Goal: Transaction & Acquisition: Obtain resource

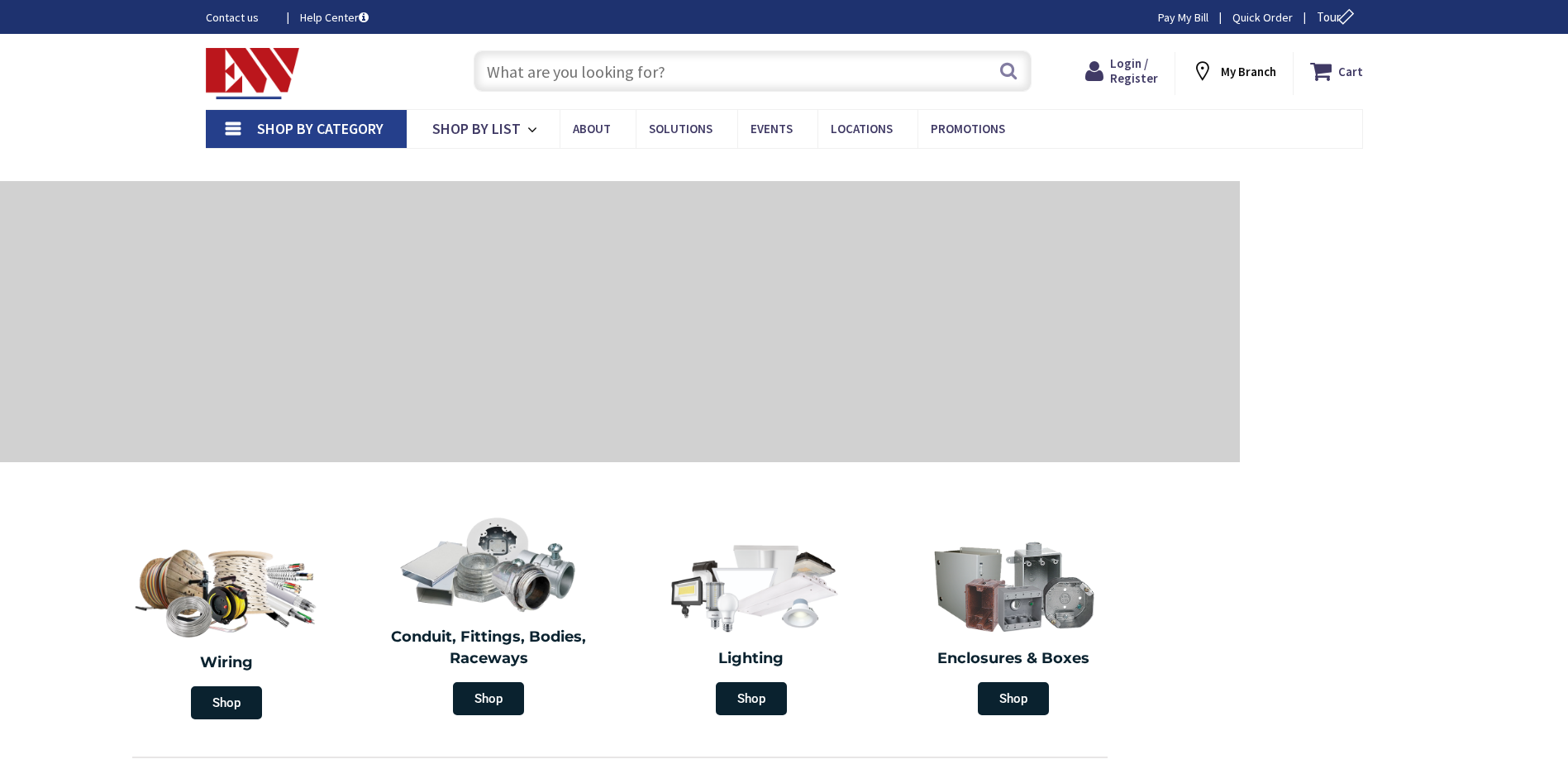
type input "[GEOGRAPHIC_DATA], [GEOGRAPHIC_DATA]"
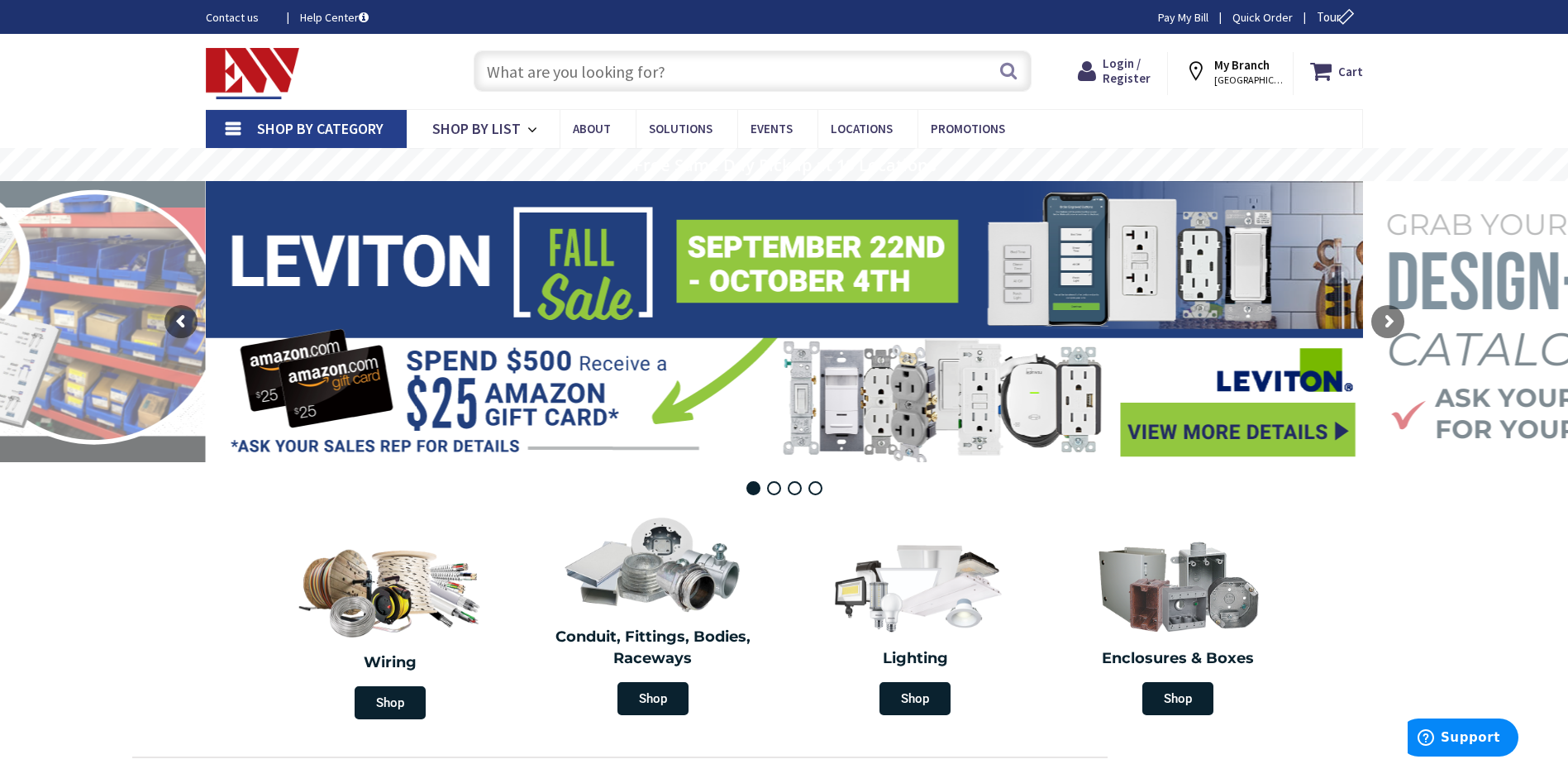
click at [1229, 71] on strong "My Branch" at bounding box center [1241, 65] width 55 height 15
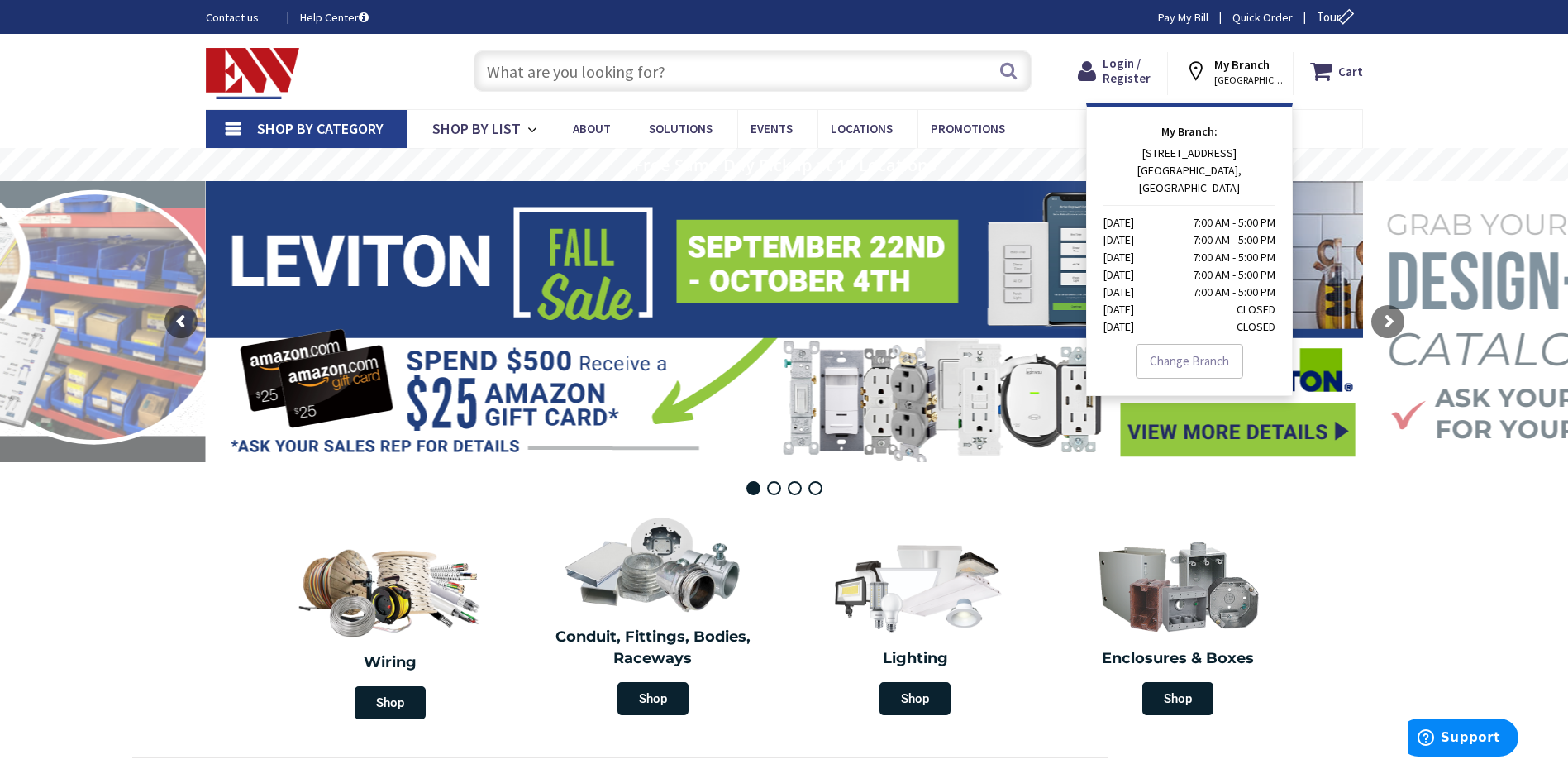
click at [216, 15] on link "Contact us" at bounding box center [239, 17] width 68 height 16
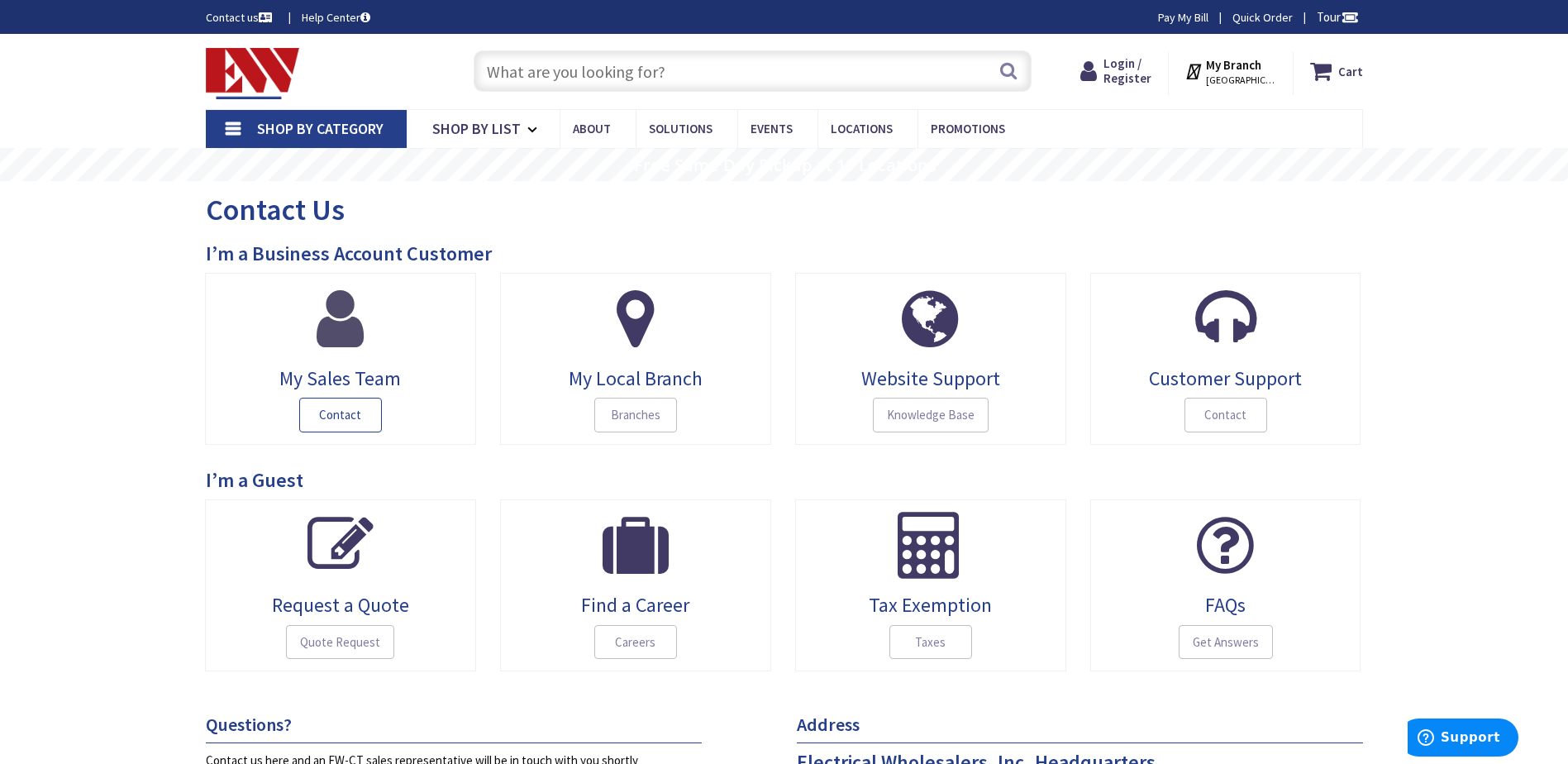
click at [305, 415] on span "Contact" at bounding box center [341, 415] width 83 height 34
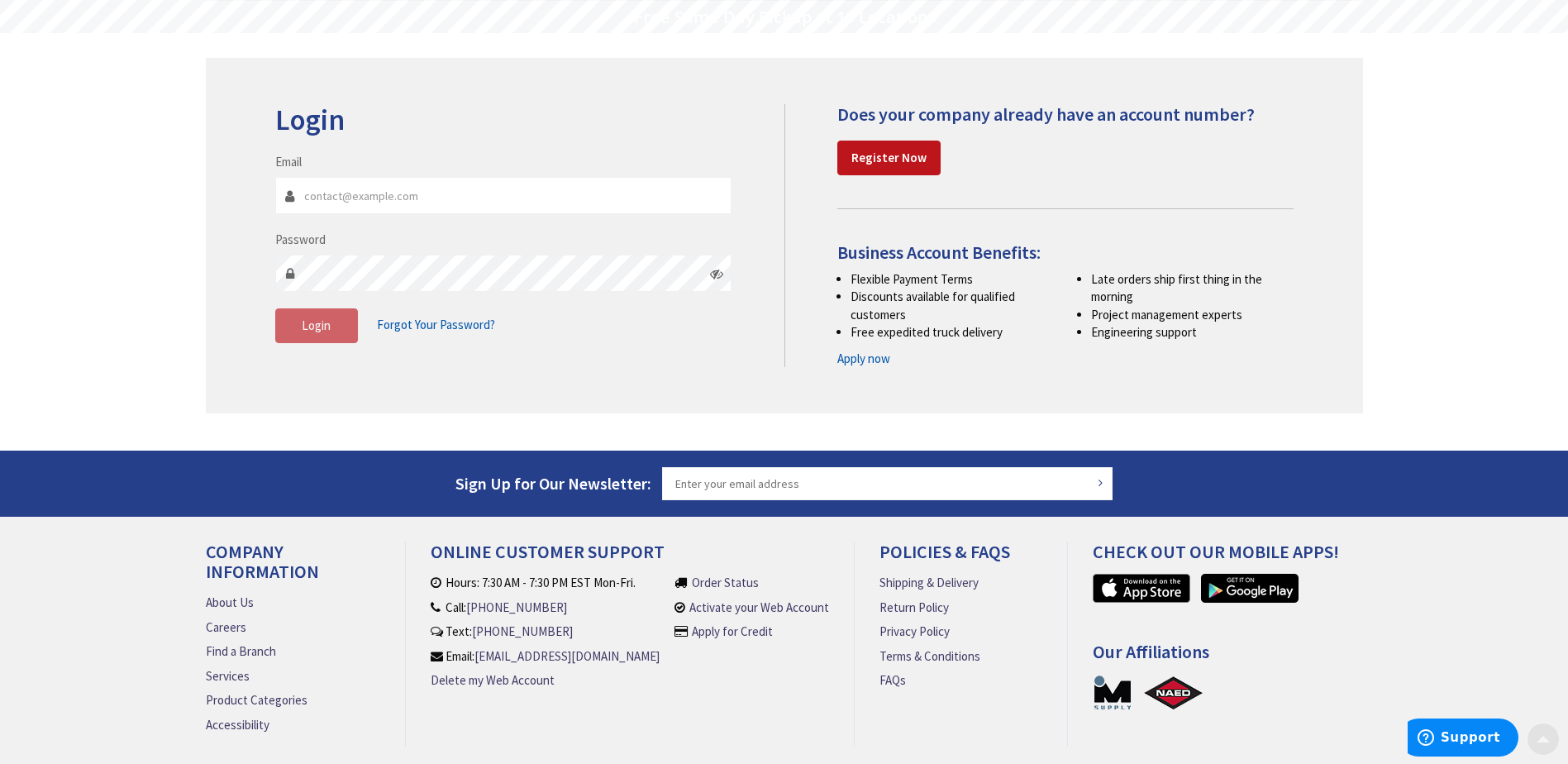
scroll to position [165, 0]
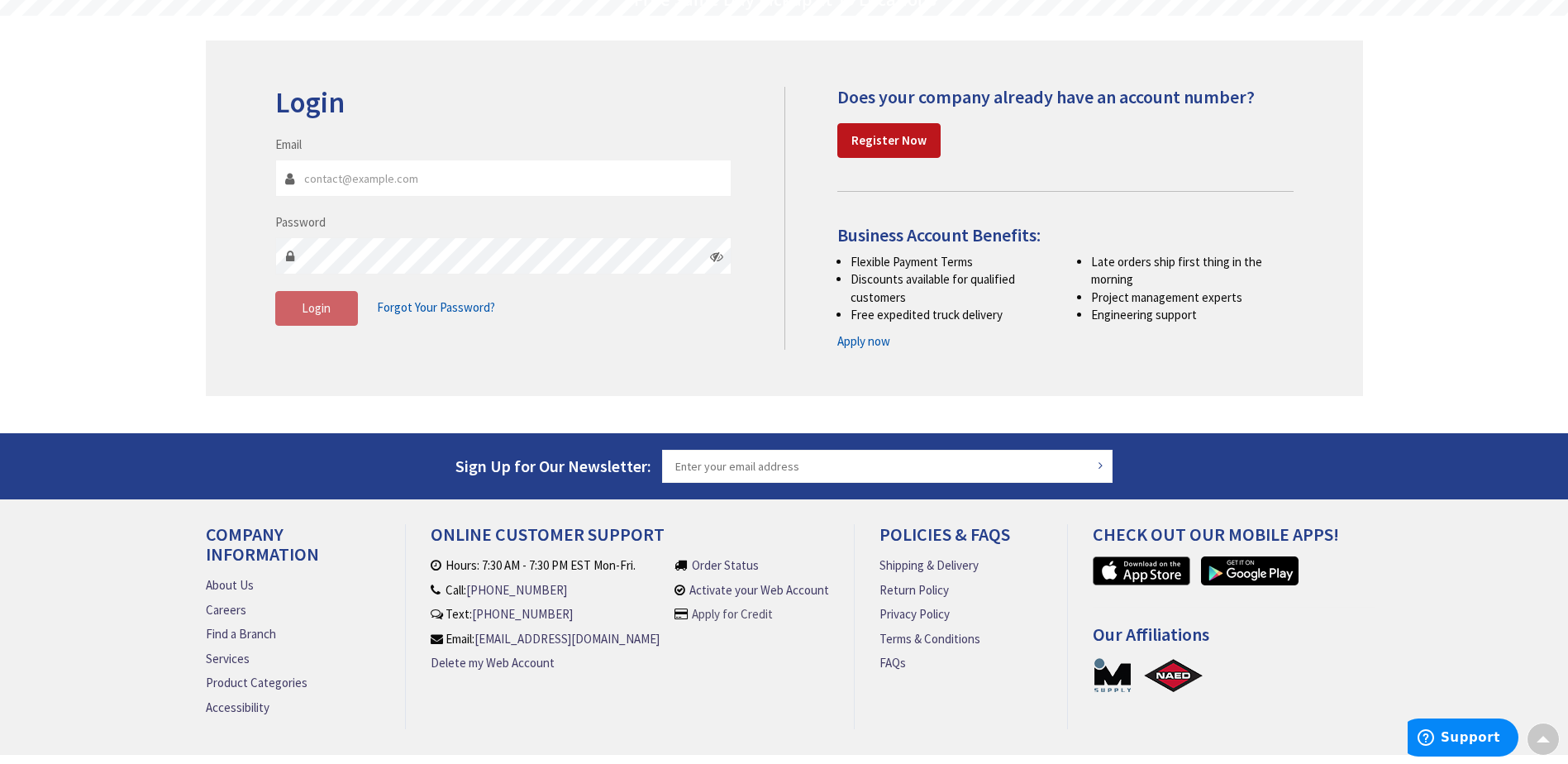
click at [732, 607] on link "Apply for Credit" at bounding box center [732, 613] width 81 height 17
